Goal: Complete application form: Complete application form

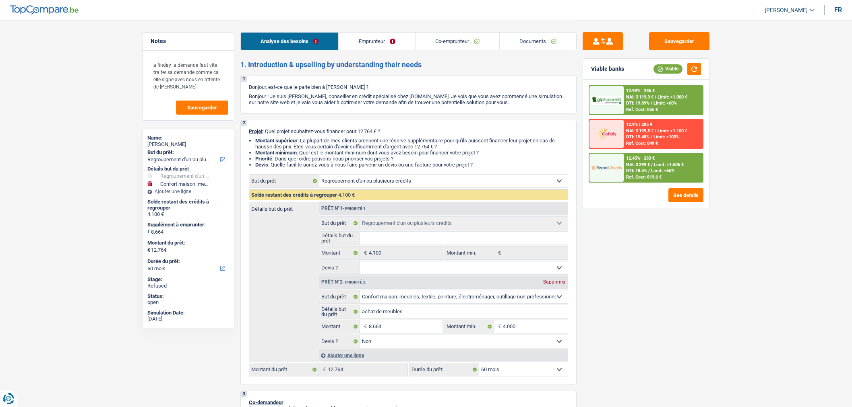
select select "refinancing"
select select "household"
select select "60"
select select "refinancing"
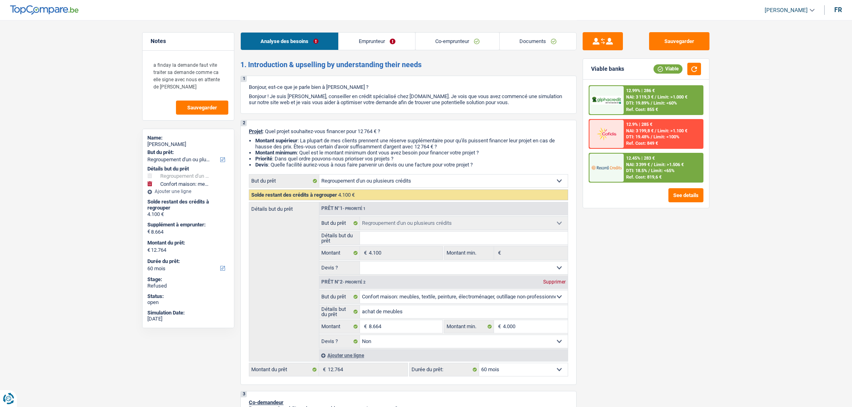
select select "refinancing"
select select "household"
select select "false"
select select "60"
select select "unemployed"
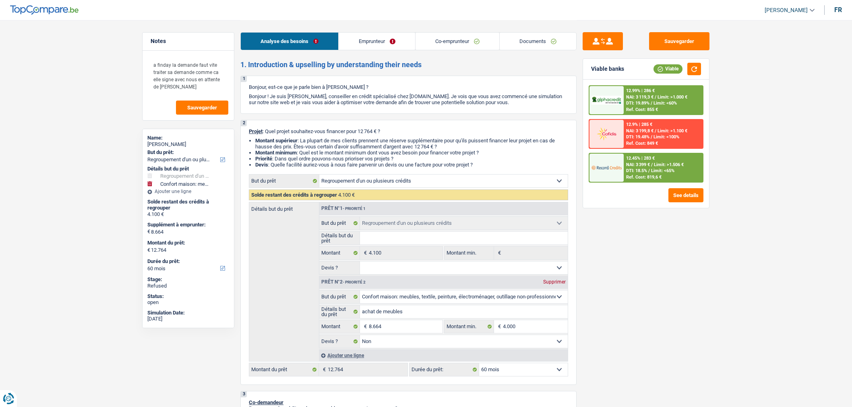
select select "worker"
select select "unemployment"
select select "netSalary"
select select "mealVouchers"
select select "rents"
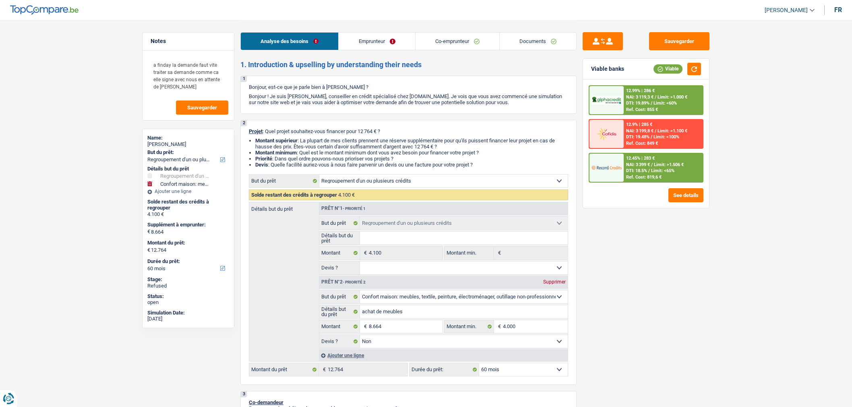
select select "carLoan"
select select "36"
select select "personalLoan"
select select "other"
select select "36"
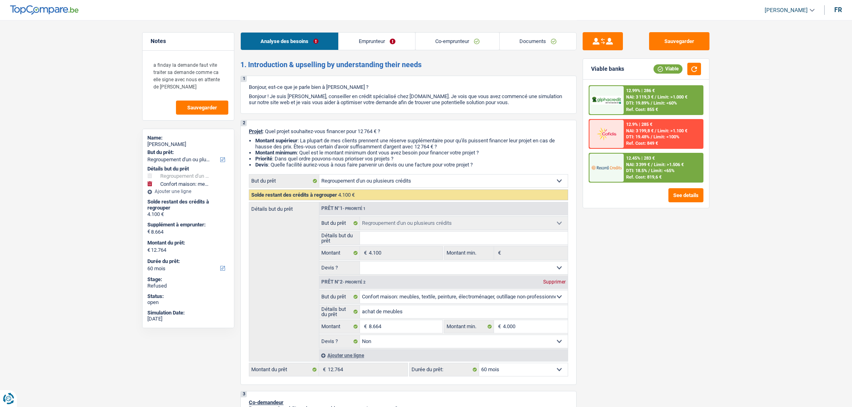
select select "cardOrCredit"
select select "refinancing"
select select "household"
select select "false"
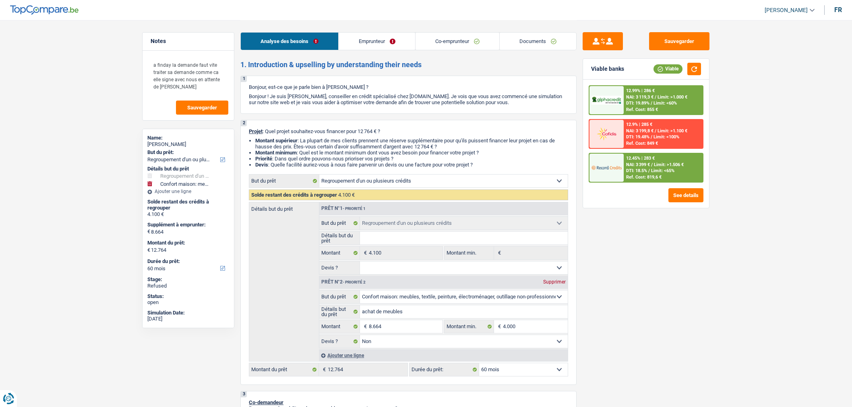
select select "60"
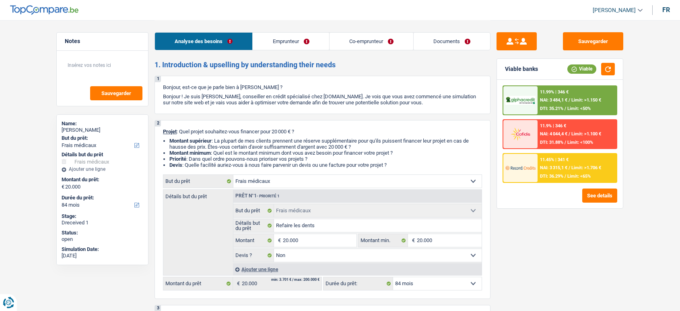
select select "medical"
select select "84"
drag, startPoint x: 0, startPoint y: 0, endPoint x: 451, endPoint y: 38, distance: 452.3
click at [451, 38] on link "Documents" at bounding box center [452, 41] width 76 height 17
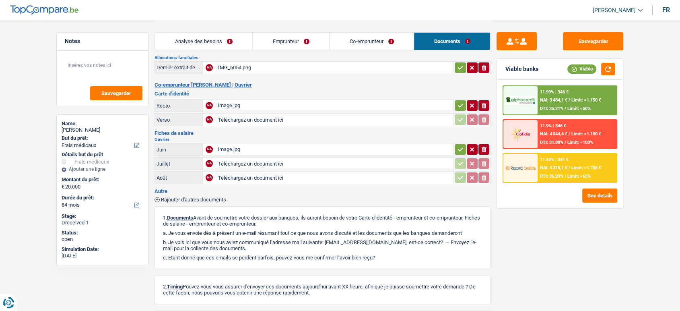
scroll to position [120, 0]
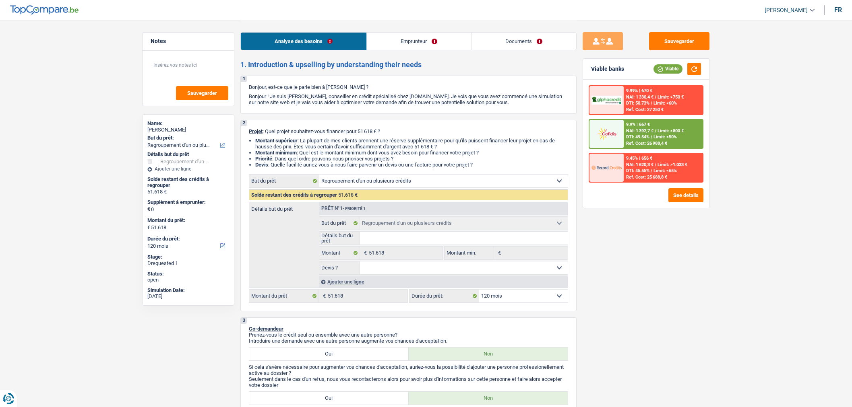
select select "refinancing"
select select "120"
drag, startPoint x: 0, startPoint y: 0, endPoint x: 518, endPoint y: 45, distance: 519.4
click at [518, 45] on link "Documents" at bounding box center [523, 41] width 105 height 17
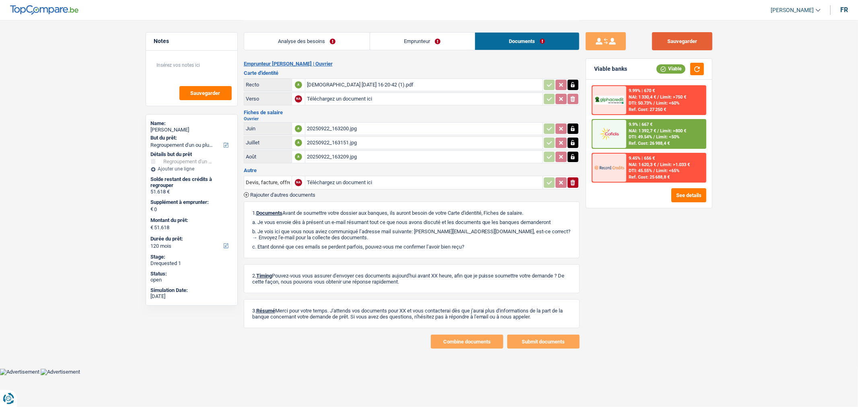
click at [671, 41] on button "Sauvegarder" at bounding box center [682, 41] width 60 height 18
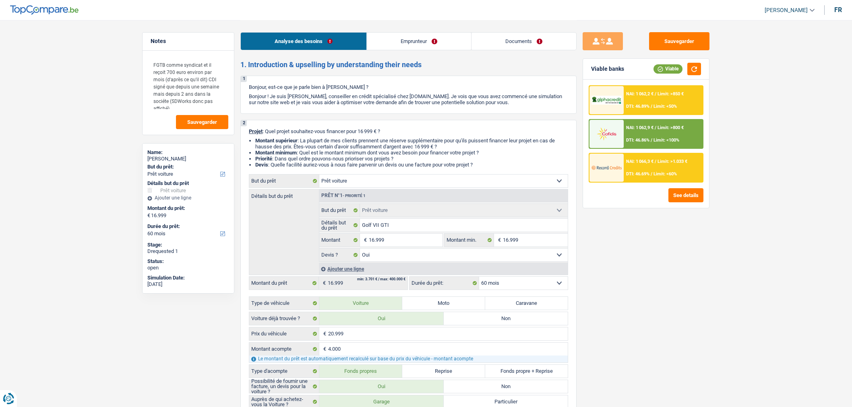
select select "car"
select select "60"
select select "car"
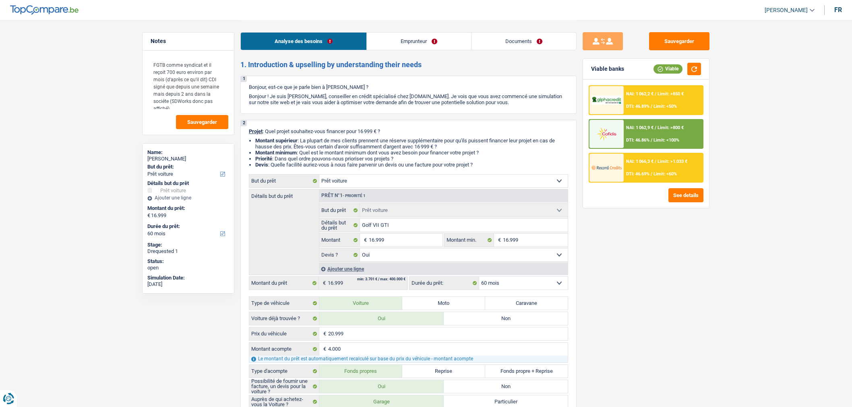
select select "yes"
select select "60"
select select "worker"
select select "netSalary"
select select "unemployment"
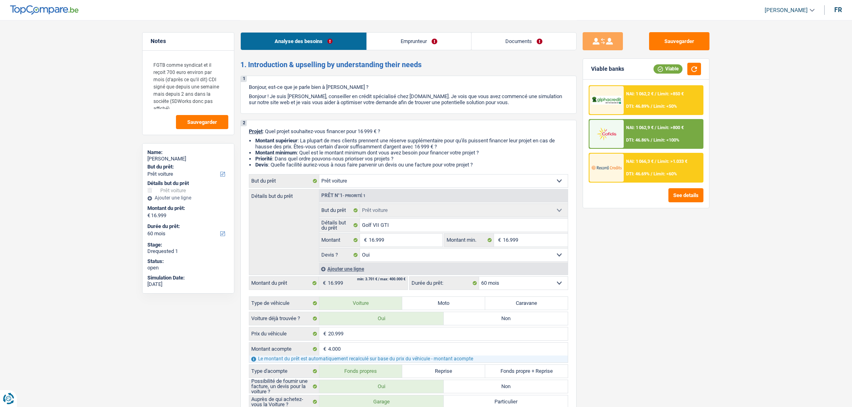
select select "rents"
select select "personalLoan"
select select "homeFurnishingOrRelocation"
select select "18"
select select "car"
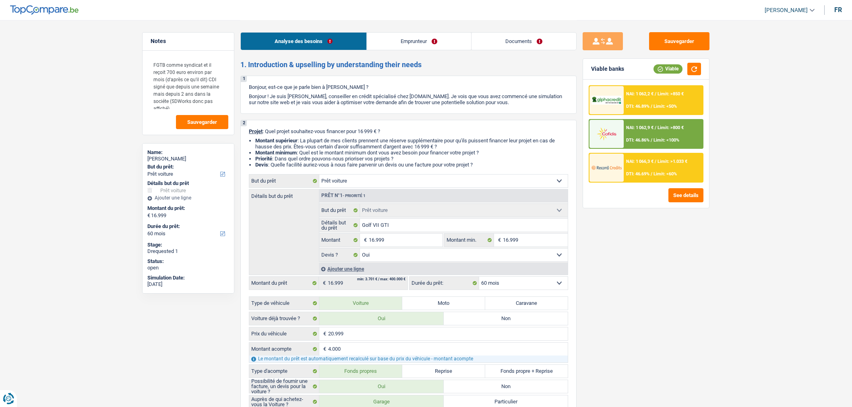
select select "car"
select select "yes"
select select "60"
drag, startPoint x: 0, startPoint y: 0, endPoint x: 516, endPoint y: 39, distance: 517.4
click at [516, 39] on link "Documents" at bounding box center [523, 41] width 105 height 17
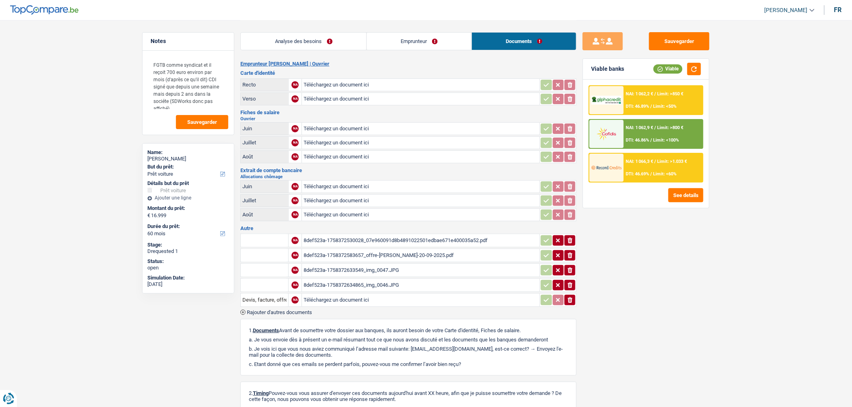
click at [396, 267] on div "8def523a-1758372633549_img_0047.JPG" at bounding box center [420, 270] width 234 height 12
click at [369, 285] on div "8def523a-1758372634865_img_0046.JPG" at bounding box center [420, 285] width 234 height 12
click at [387, 250] on div "8def523a-1758372583657_offre-[PERSON_NAME]-20-09-2025.pdf" at bounding box center [420, 256] width 234 height 12
click at [346, 239] on div "8def523a-1758372530028_07e960091d8b4891022501edbae671e400035a52.pdf" at bounding box center [420, 241] width 234 height 12
click at [404, 45] on link "Emprunteur" at bounding box center [419, 41] width 105 height 17
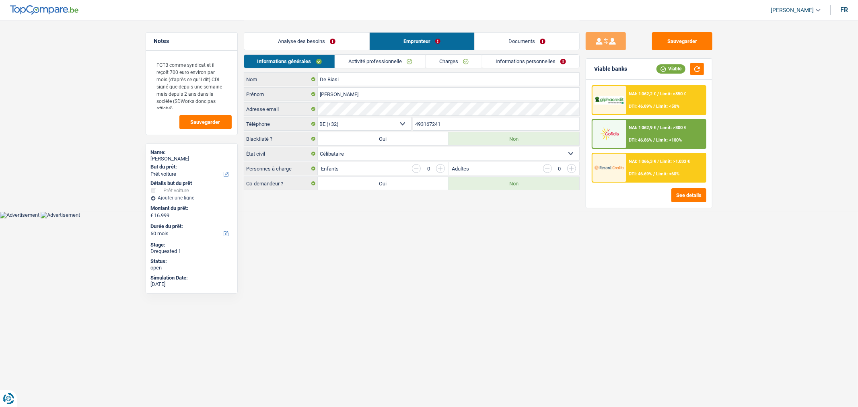
click at [398, 57] on link "Activité professionnelle" at bounding box center [380, 61] width 91 height 13
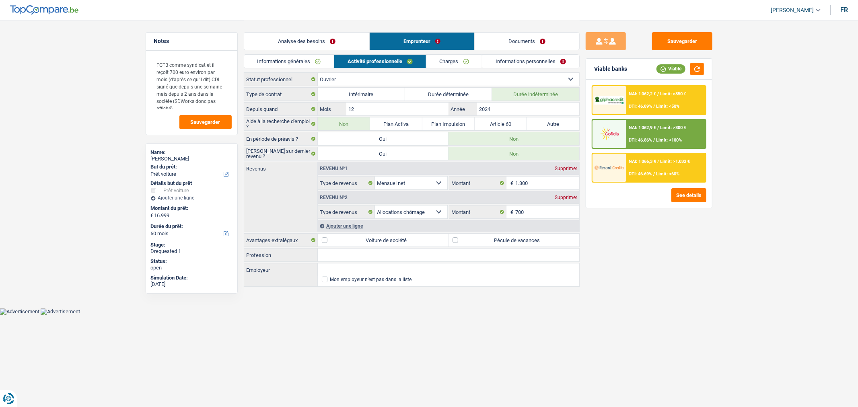
click at [533, 43] on link "Documents" at bounding box center [527, 41] width 105 height 17
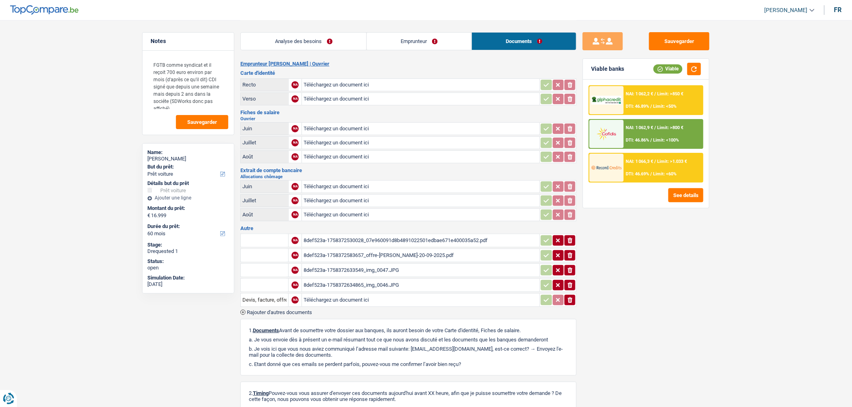
click at [375, 127] on input "Téléchargez un document ici" at bounding box center [420, 129] width 234 height 12
type input "C:\fakepath\FICHESALAIRE_JUIN2025.pdf"
click at [316, 142] on input "Téléchargez un document ici" at bounding box center [420, 143] width 234 height 12
type input "C:\fakepath\FICHESALAIRE_JUILLET2025.pdf"
click at [757, 237] on main "Notes FGTB comme syndicat et il reçoit 700 euro environ par mois (d'après ce qu…" at bounding box center [426, 243] width 852 height 487
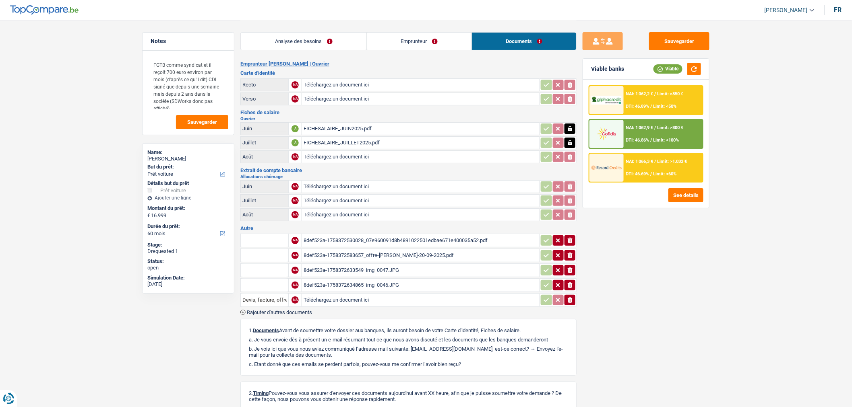
click at [367, 183] on input "Téléchargez un document ici" at bounding box center [420, 187] width 234 height 12
type input "C:\fakepath\EXTRAIT_COMPTE FGTB_JUIN2025.png"
click at [421, 196] on input "Téléchargez un document ici" at bounding box center [420, 201] width 234 height 12
type input "C:\fakepath\EXTRAIT_COMPTE FGTB_JUILLET2025_1.png"
click at [368, 211] on input "Téléchargez un document ici" at bounding box center [420, 215] width 234 height 12
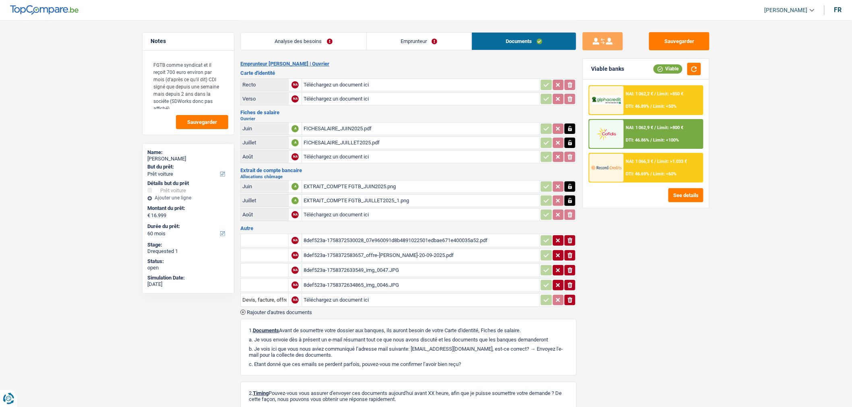
type input "C:\fakepath\EXTRAIT_COMPTE FGTB_JUIN2025_1.png"
click at [298, 310] on span "Rajouter d'autres documents" at bounding box center [279, 312] width 65 height 5
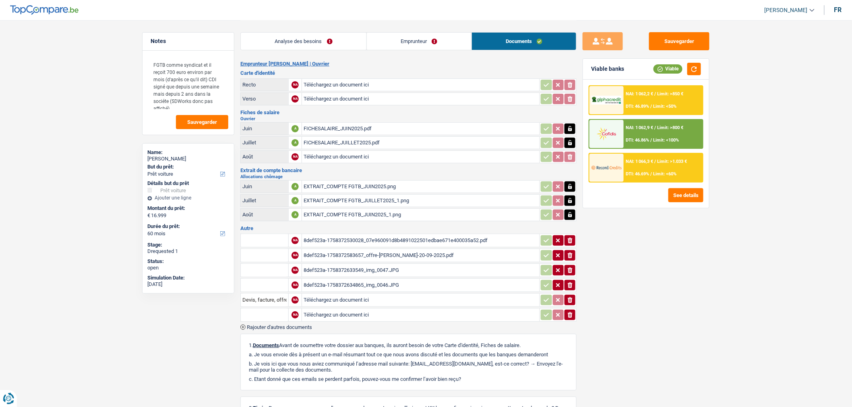
click at [301, 325] on span "Rajouter d'autres documents" at bounding box center [279, 327] width 65 height 5
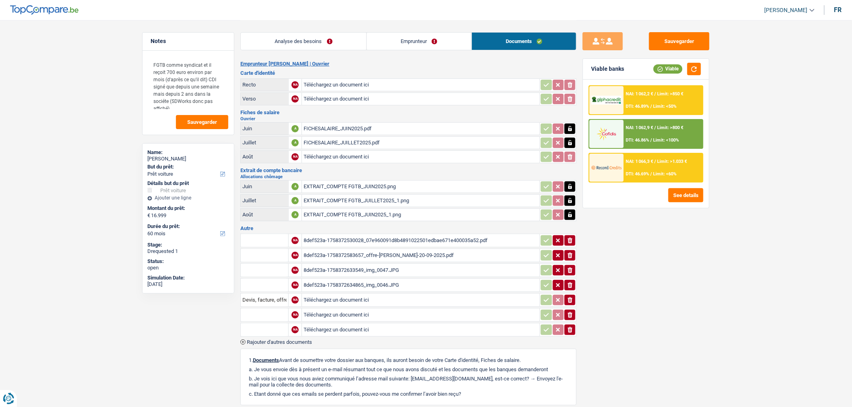
click at [301, 340] on span "Rajouter d'autres documents" at bounding box center [279, 342] width 65 height 5
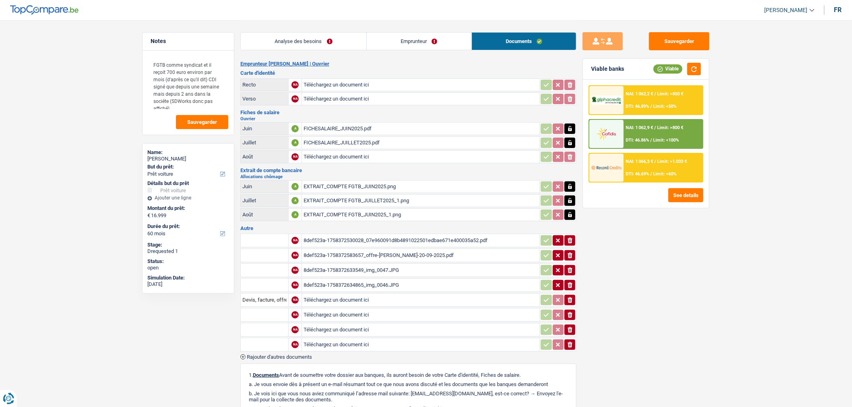
click at [299, 355] on span "Rajouter d'autres documents" at bounding box center [279, 357] width 65 height 5
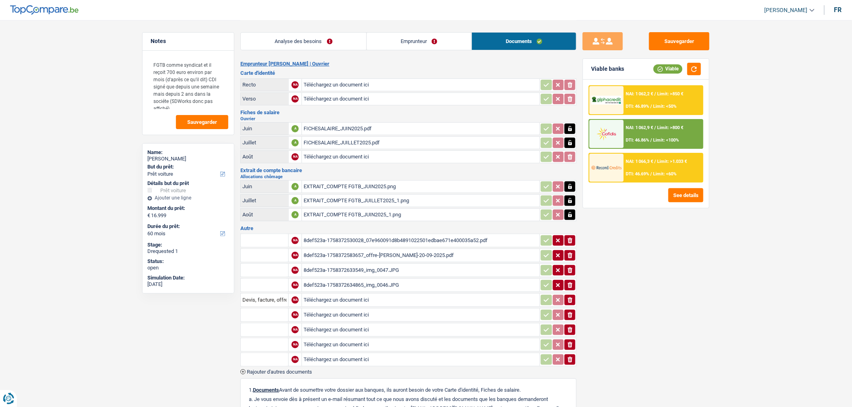
click at [299, 369] on span "Rajouter d'autres documents" at bounding box center [279, 371] width 65 height 5
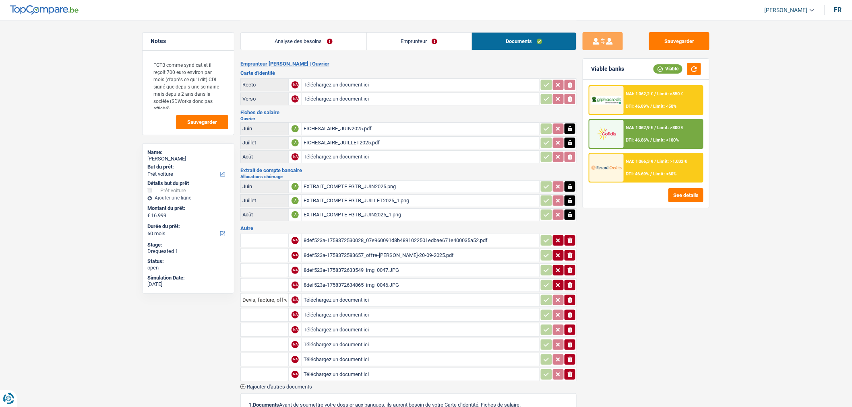
click at [299, 384] on span "Rajouter d'autres documents" at bounding box center [279, 386] width 65 height 5
click at [301, 399] on span "Rajouter d'autres documents" at bounding box center [279, 401] width 65 height 5
click at [341, 312] on input "Téléchargez un document ici" at bounding box center [420, 315] width 234 height 12
type input "C:\fakepath\EXTRAIT_COMPTE SOLDE SALAIRE TECREN_JUIN 2025.png"
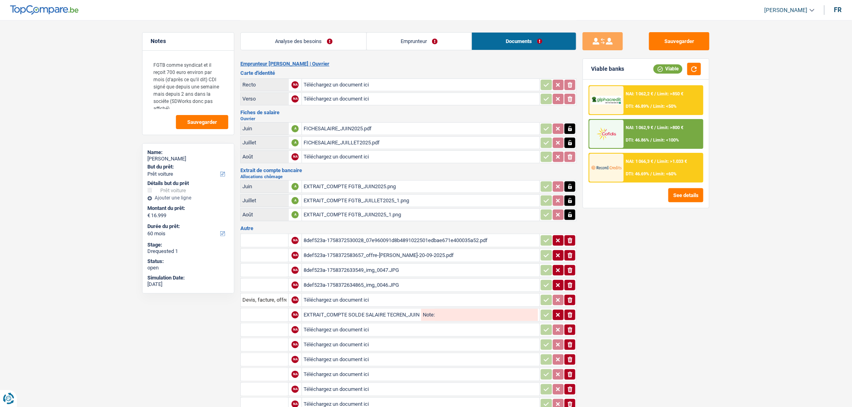
click at [408, 324] on input "Téléchargez un document ici" at bounding box center [420, 330] width 234 height 12
type input "C:\fakepath\EXTRAIT_COMPTE SALAIRE TECREN_JUILLET2025.png"
click at [408, 343] on input "Téléchargez un document ici" at bounding box center [420, 345] width 234 height 12
type input "C:\fakepath\EXTRAIT_COMPTE FGTB_JUILLET2025_1.png"
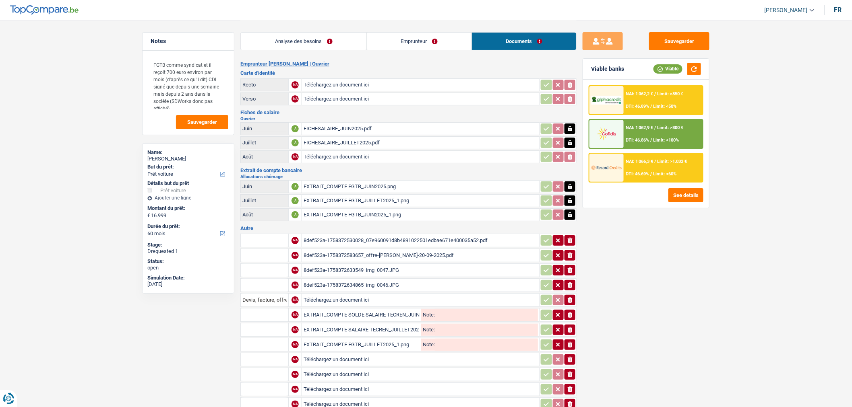
click at [345, 354] on input "Téléchargez un document ici" at bounding box center [420, 360] width 234 height 12
type input "C:\fakepath\EXTRAIT_COMPTE FGTB_JUILLET2025.png"
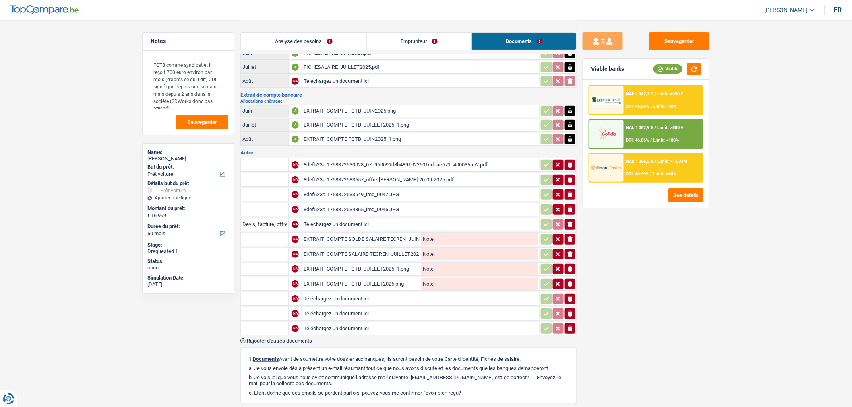
click at [340, 296] on input "Téléchargez un document ici" at bounding box center [420, 299] width 234 height 12
type input "C:\fakepath\EXTRAIT_COMPTE FGTB_AOUT 2025.png"
click at [389, 311] on input "Téléchargez un document ici" at bounding box center [420, 314] width 234 height 12
type input "C:\fakepath\EXTRAIT_COMPTE FGTB_AOUT2025.png"
click at [407, 323] on input "Téléchargez un document ici" at bounding box center [420, 329] width 234 height 12
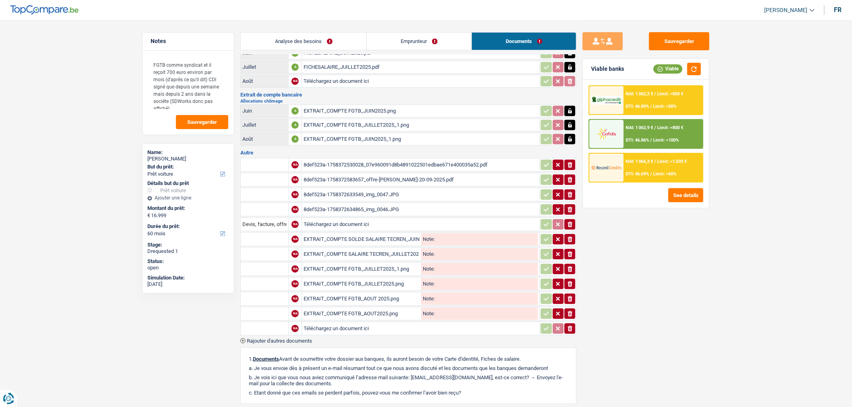
type input "C:\fakepath\EXTRAIT_COMPTE ACOMPTE SALAIRE TECREN_AOUT2025.png"
click at [294, 338] on span "Rajouter d'autres documents" at bounding box center [279, 340] width 65 height 5
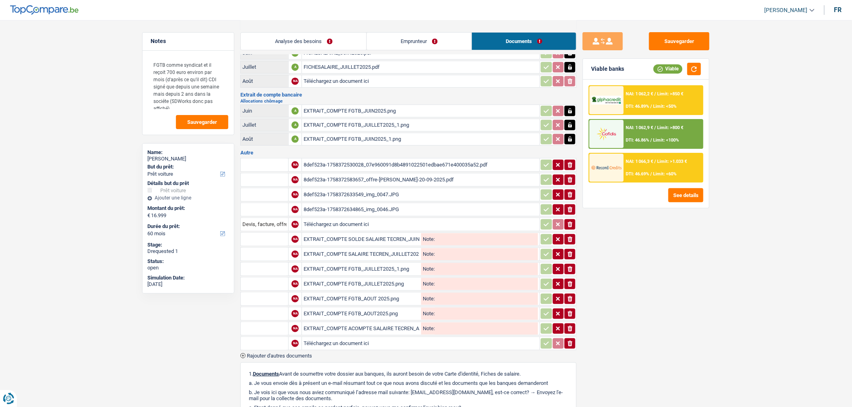
click at [323, 338] on input "Téléchargez un document ici" at bounding box center [420, 344] width 234 height 12
type input "C:\fakepath\EXTRAIT_COMPTE SOLDE SALAIRE TECREN_AOUT2025.png"
click at [686, 46] on button "Sauvegarder" at bounding box center [679, 41] width 60 height 18
click at [690, 35] on button "Sauvegarder" at bounding box center [679, 41] width 60 height 18
